Goal: Navigation & Orientation: Find specific page/section

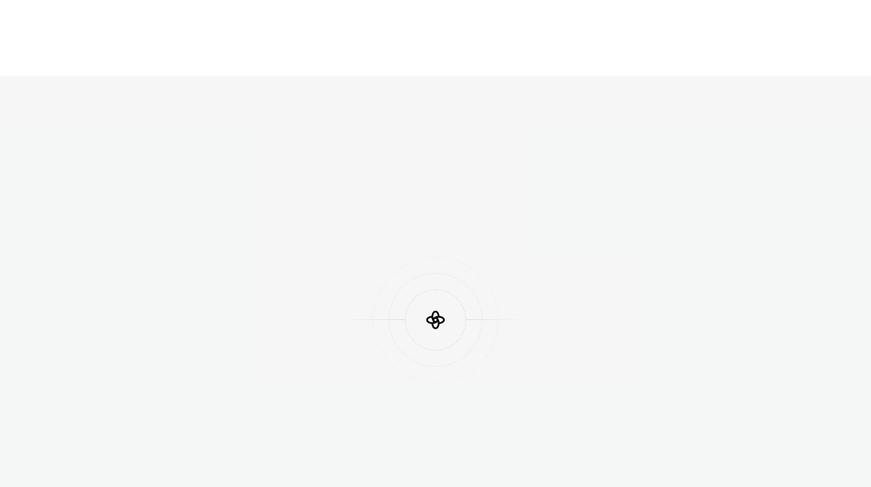
click at [694, 174] on div at bounding box center [435, 319] width 871 height 487
